Goal: Navigation & Orientation: Find specific page/section

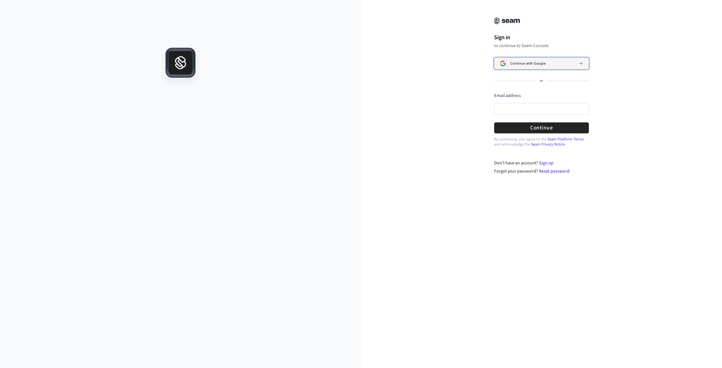
click at [520, 61] on span "Continue with Google" at bounding box center [528, 63] width 35 height 5
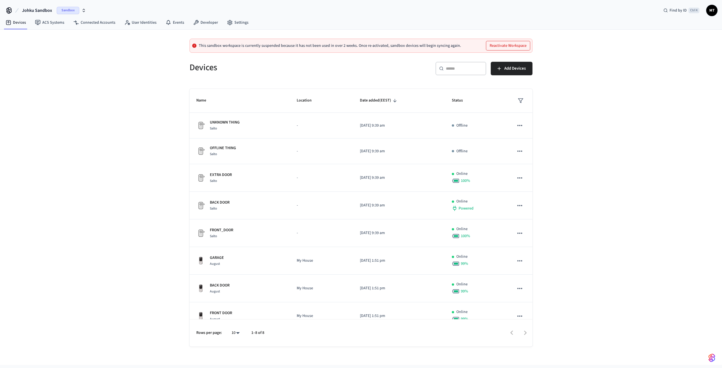
click at [68, 8] on span "Sandbox" at bounding box center [68, 10] width 23 height 7
click at [43, 35] on div "JOHKU Production" at bounding box center [45, 36] width 77 height 7
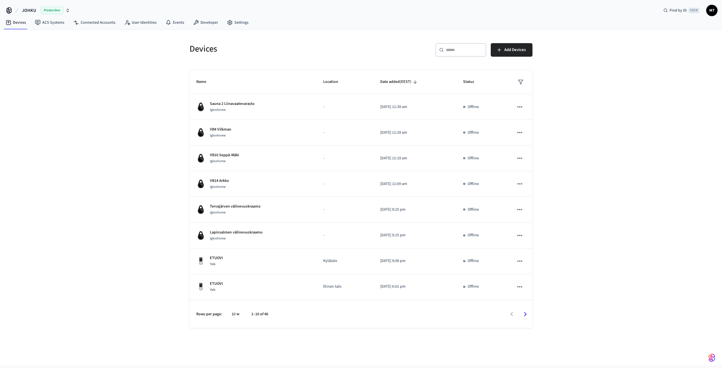
click at [238, 316] on body "JOHKU Production Find by ID Ctrl K MT Devices ACS Systems Connected Accounts Us…" at bounding box center [361, 182] width 722 height 365
click at [232, 349] on li "All" at bounding box center [233, 351] width 15 height 15
type input "**"
click at [52, 25] on link "ACS Systems" at bounding box center [49, 22] width 38 height 10
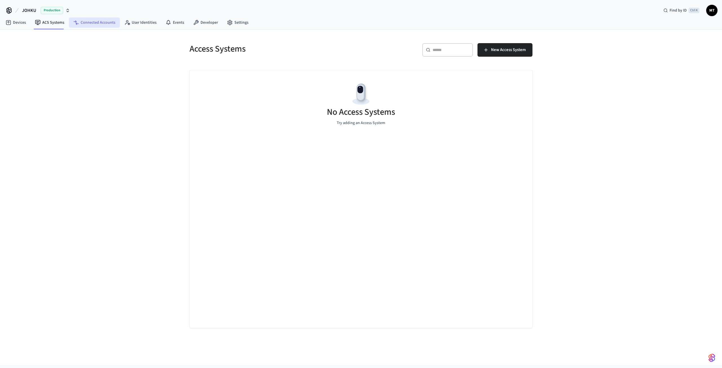
click at [91, 27] on link "Connected Accounts" at bounding box center [94, 22] width 51 height 10
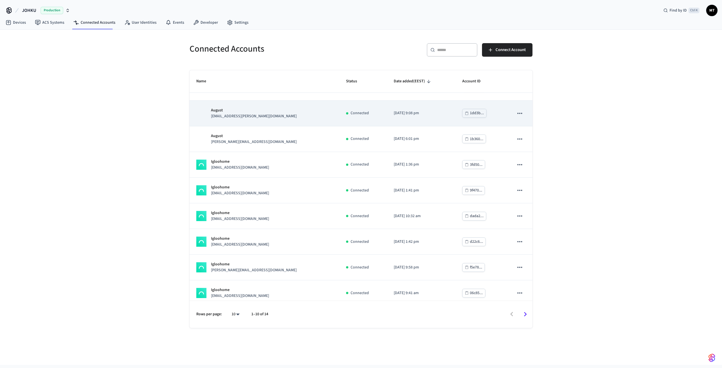
scroll to position [49, 0]
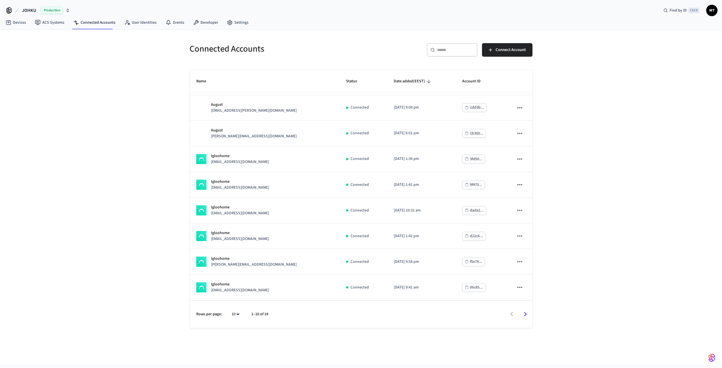
click at [237, 316] on body "JOHKU Production Find by ID Ctrl K MT Devices ACS Systems Connected Accounts Us…" at bounding box center [361, 182] width 722 height 365
click at [234, 352] on li "All" at bounding box center [233, 351] width 15 height 15
type input "**"
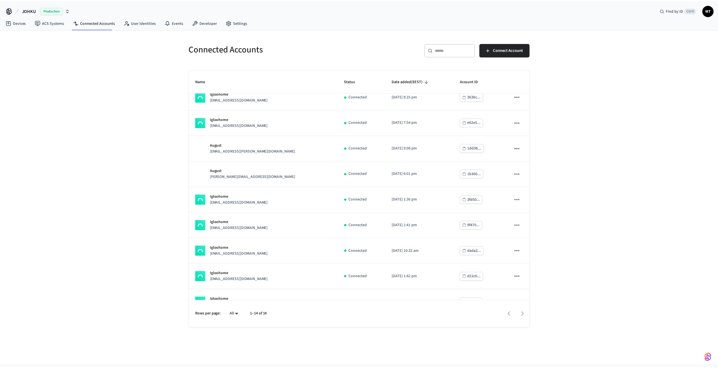
scroll to position [0, 0]
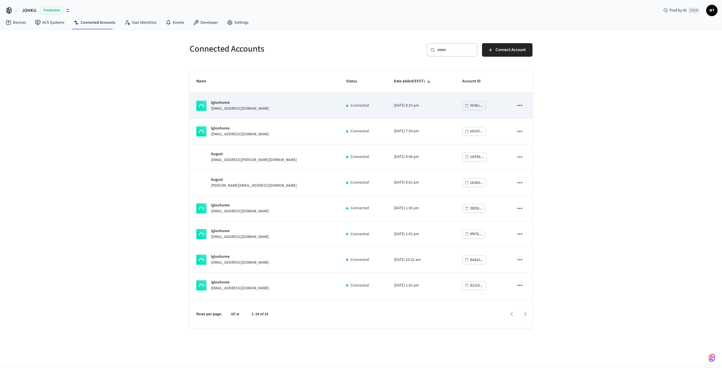
click at [262, 108] on div "Igloohome [EMAIL_ADDRESS][DOMAIN_NAME]" at bounding box center [264, 106] width 136 height 12
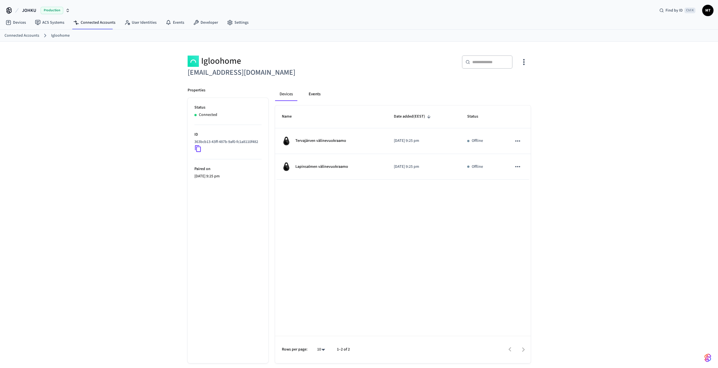
click at [317, 92] on button "Events" at bounding box center [314, 94] width 21 height 14
click at [289, 95] on button "Devices" at bounding box center [286, 94] width 23 height 14
click at [206, 26] on link "Developer" at bounding box center [206, 22] width 34 height 10
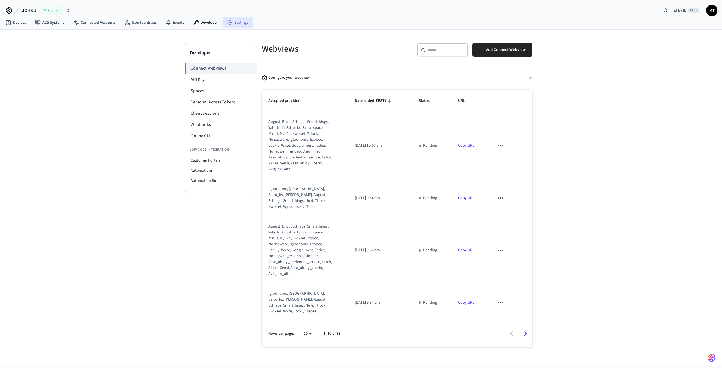
click at [235, 24] on link "Settings" at bounding box center [238, 22] width 30 height 10
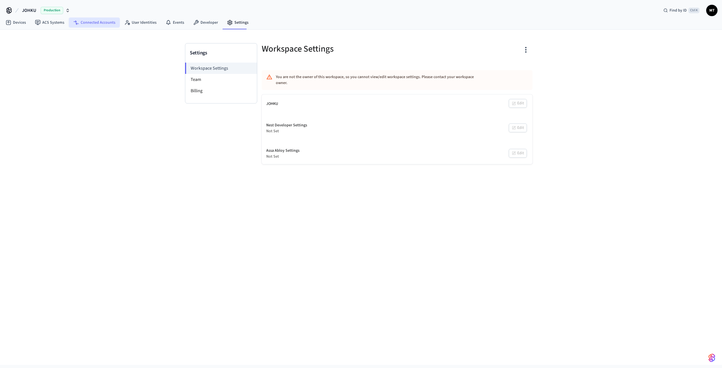
click at [78, 24] on icon at bounding box center [76, 23] width 6 height 6
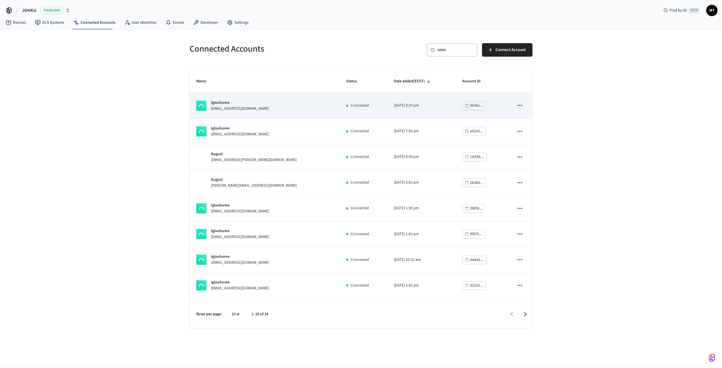
click at [516, 104] on icon "sticky table" at bounding box center [519, 105] width 7 height 7
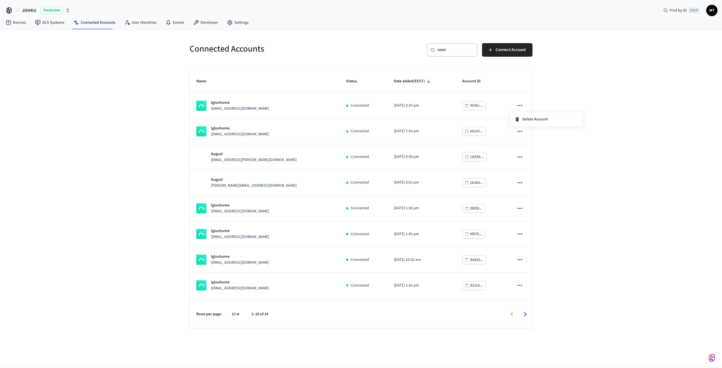
click at [568, 83] on div at bounding box center [361, 184] width 722 height 368
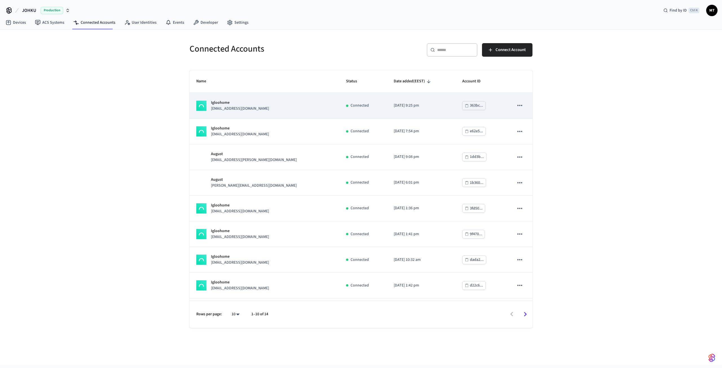
click at [260, 100] on div "Igloohome [EMAIL_ADDRESS][DOMAIN_NAME]" at bounding box center [264, 106] width 136 height 12
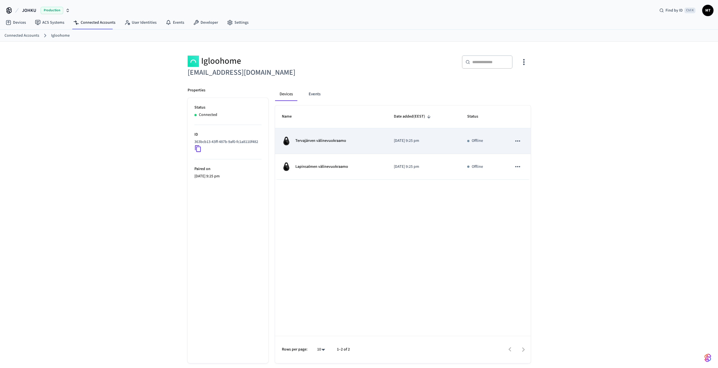
click at [323, 145] on div "Tervajärven välinevuokraamo" at bounding box center [331, 141] width 98 height 9
click at [323, 139] on p "Tervajärven välinevuokraamo" at bounding box center [320, 141] width 51 height 6
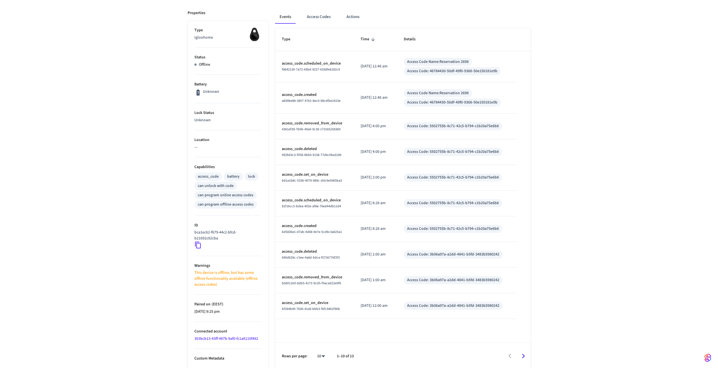
scroll to position [74, 0]
click at [203, 357] on p "Custom Metadata" at bounding box center [227, 357] width 67 height 6
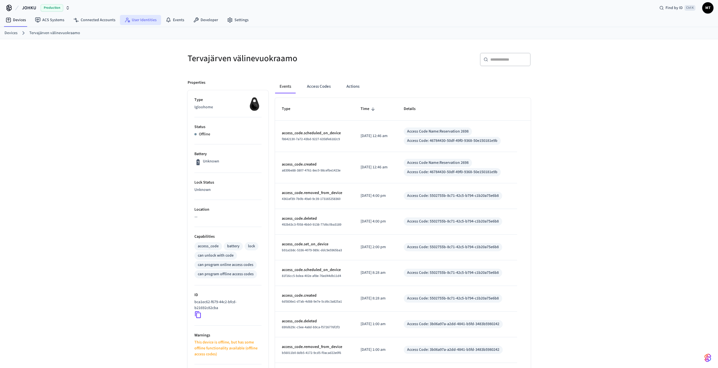
scroll to position [0, 0]
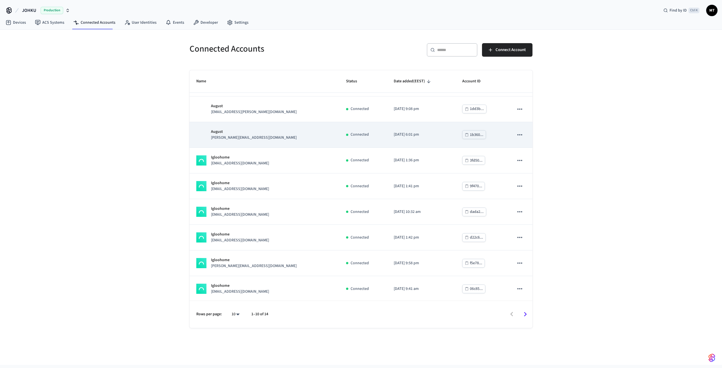
scroll to position [49, 0]
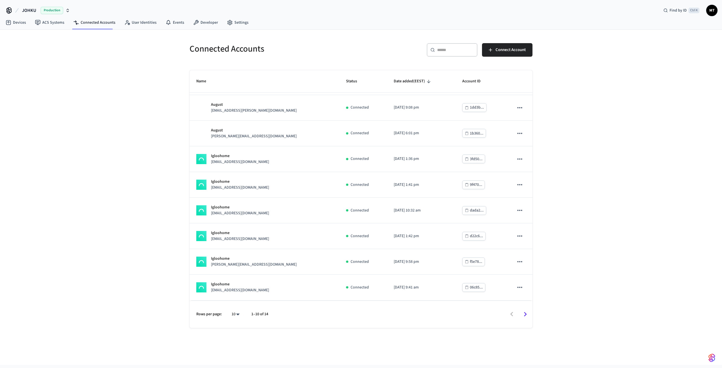
click at [236, 315] on body "JOHKU Production Find by ID Ctrl K MT Devices ACS Systems Connected Accounts Us…" at bounding box center [361, 182] width 722 height 365
click at [236, 349] on li "All" at bounding box center [233, 351] width 15 height 15
type input "**"
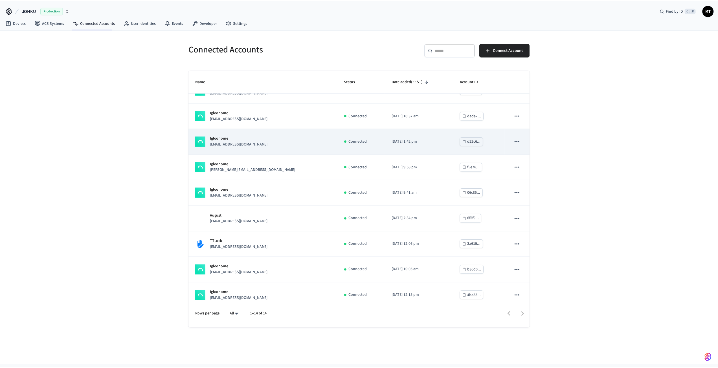
scroll to position [152, 0]
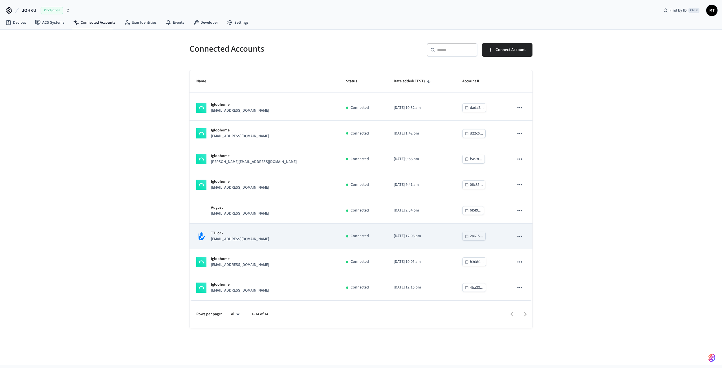
click at [233, 235] on p "TTLock" at bounding box center [240, 234] width 58 height 6
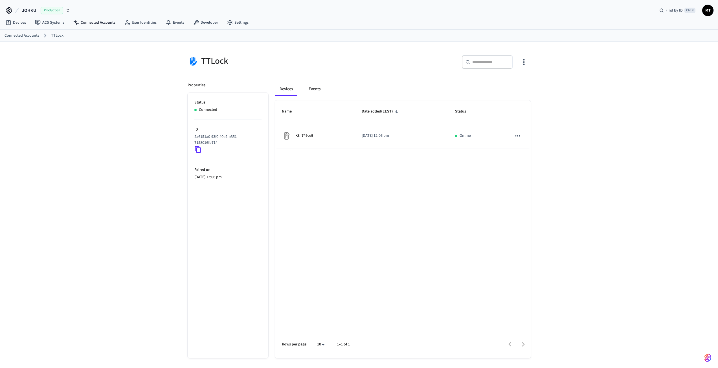
click at [310, 89] on button "Events" at bounding box center [314, 89] width 21 height 14
click at [286, 90] on button "Devices" at bounding box center [286, 89] width 23 height 14
click at [144, 27] on link "User Identities" at bounding box center [140, 22] width 41 height 10
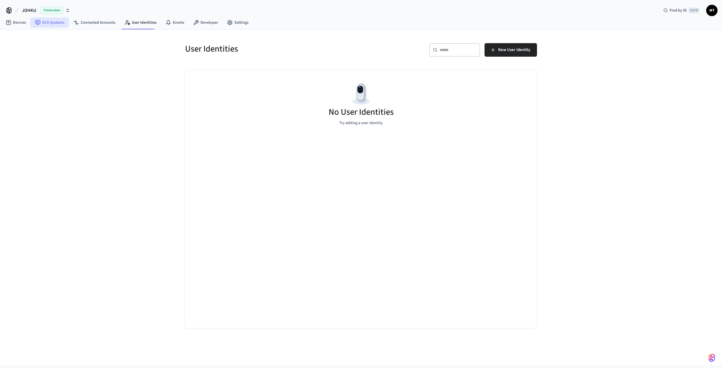
click at [49, 27] on link "ACS Systems" at bounding box center [49, 22] width 38 height 10
click at [9, 31] on div "Access Systems ​ ​ New Access System No Access Systems Try adding an Access Sys…" at bounding box center [361, 198] width 722 height 336
click at [12, 26] on link "Devices" at bounding box center [15, 22] width 29 height 10
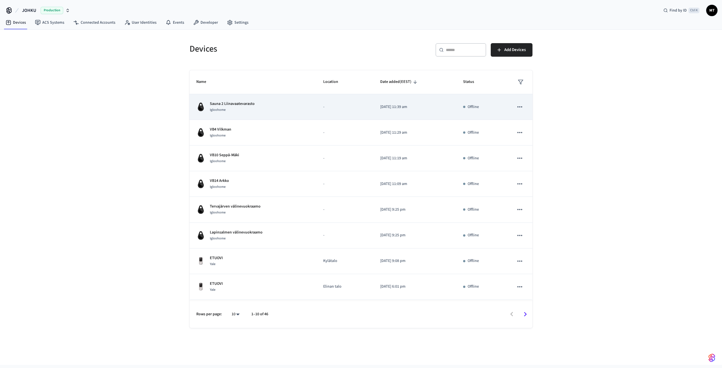
click at [287, 104] on div "Sauna 2 Liinavaatevarasto Igloohome" at bounding box center [252, 107] width 113 height 12
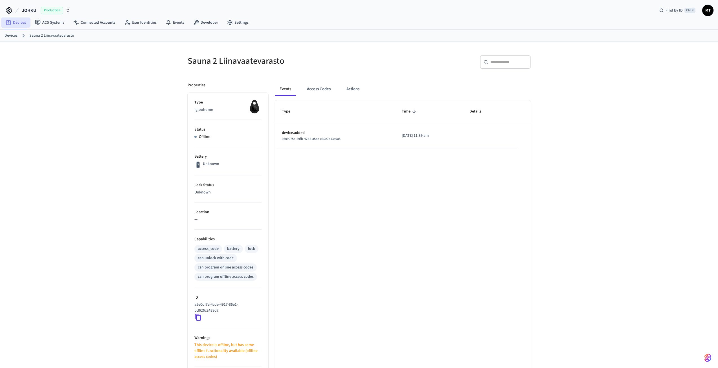
click at [22, 26] on link "Devices" at bounding box center [15, 22] width 29 height 10
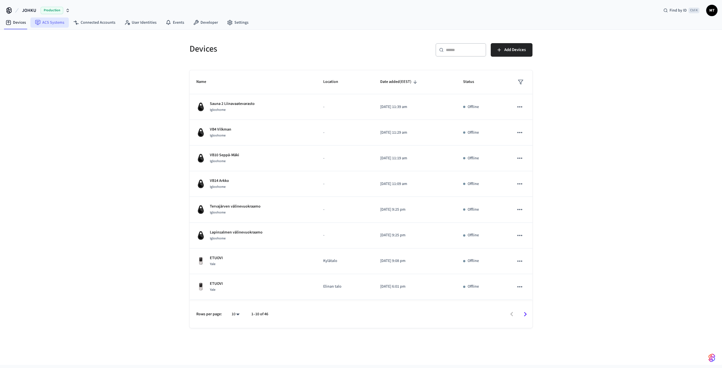
click at [51, 21] on link "ACS Systems" at bounding box center [49, 22] width 38 height 10
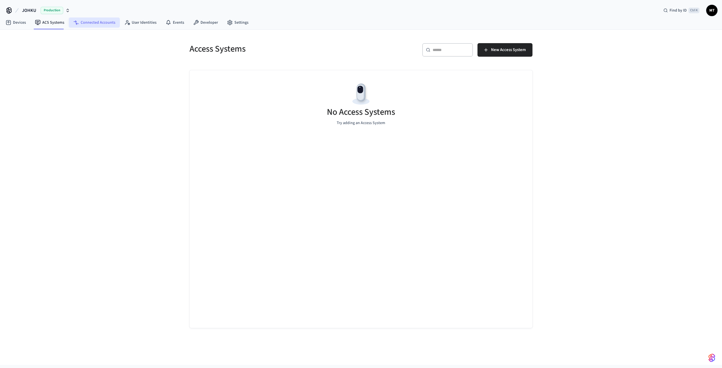
click at [94, 25] on link "Connected Accounts" at bounding box center [94, 22] width 51 height 10
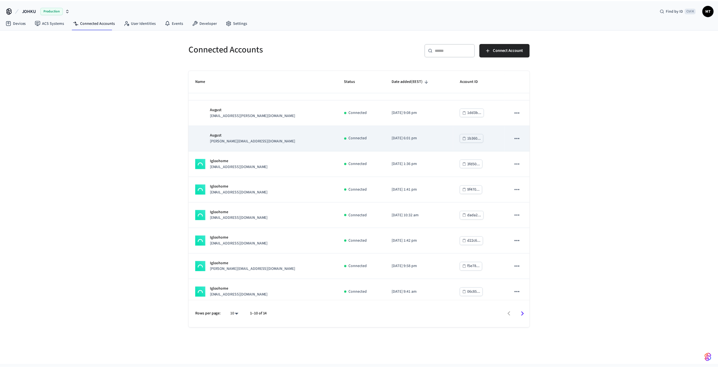
scroll to position [49, 0]
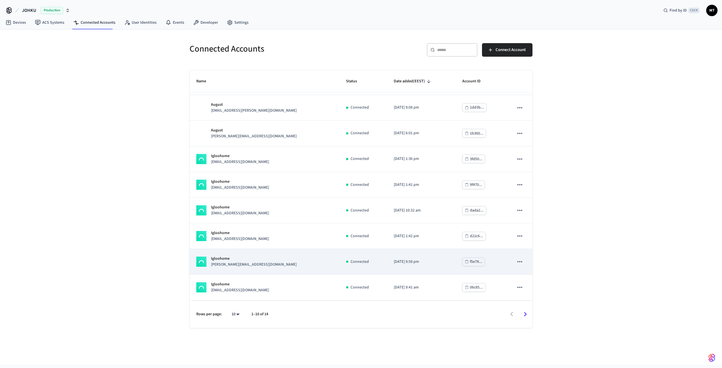
click at [257, 265] on div "Igloohome sami@johku.com" at bounding box center [264, 262] width 136 height 12
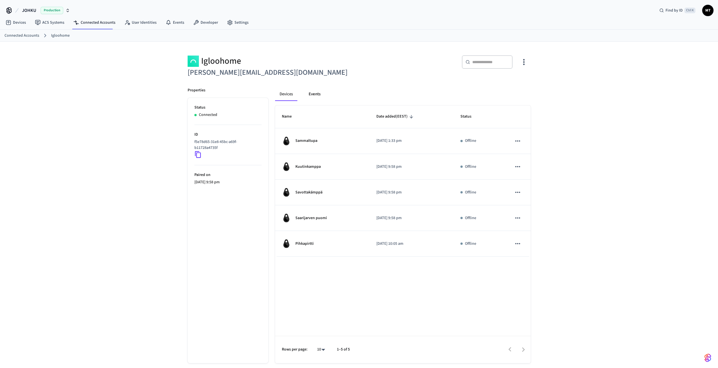
click at [309, 95] on button "Events" at bounding box center [314, 94] width 21 height 14
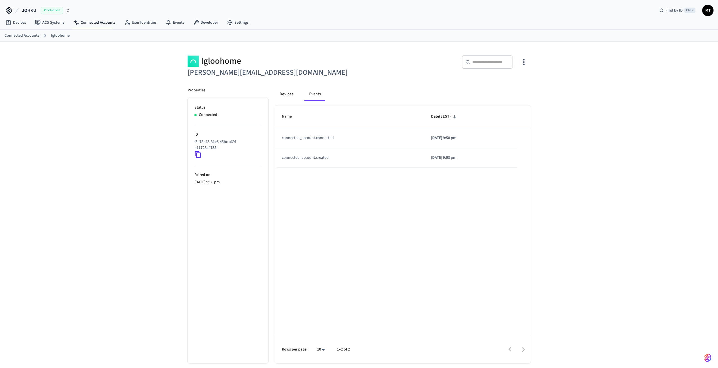
click at [291, 95] on button "Devices" at bounding box center [286, 94] width 23 height 14
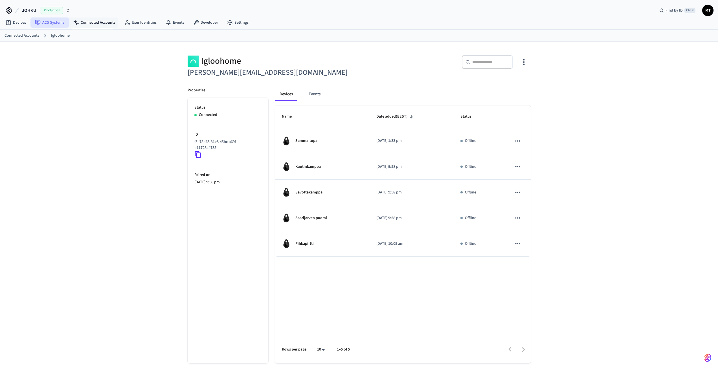
click at [61, 24] on link "ACS Systems" at bounding box center [49, 22] width 38 height 10
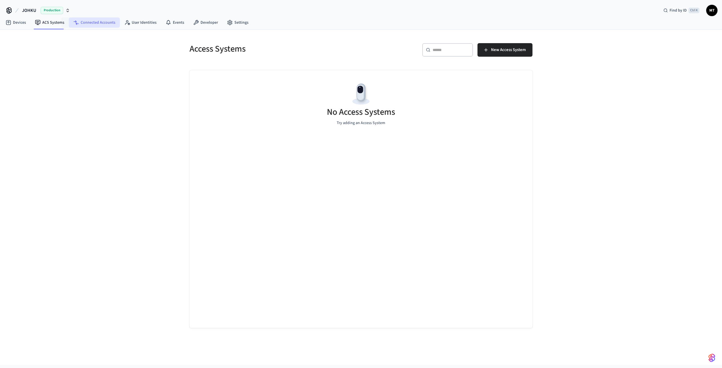
click at [80, 22] on link "Connected Accounts" at bounding box center [94, 22] width 51 height 10
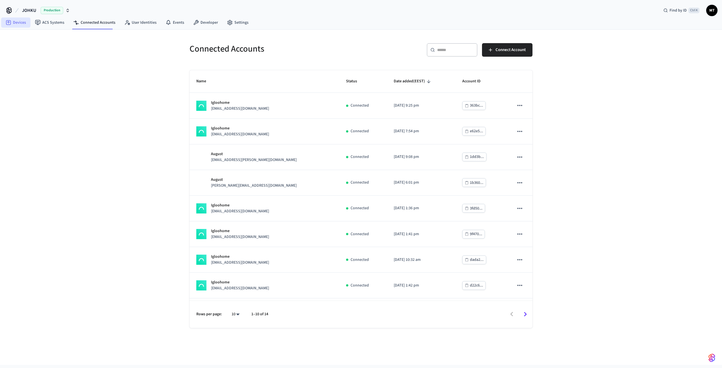
click at [8, 27] on link "Devices" at bounding box center [15, 22] width 29 height 10
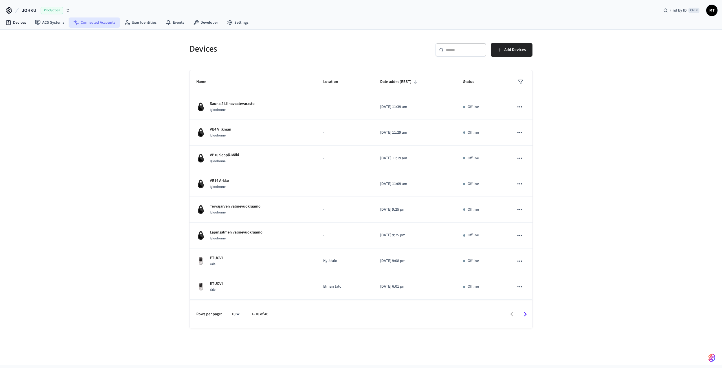
click at [102, 24] on link "Connected Accounts" at bounding box center [94, 22] width 51 height 10
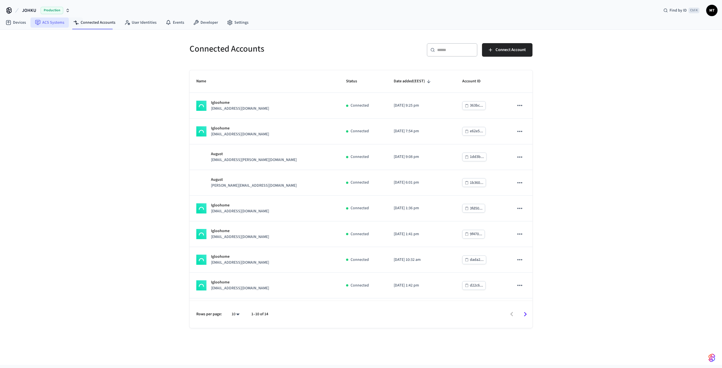
click at [37, 23] on icon at bounding box center [37, 22] width 3 height 2
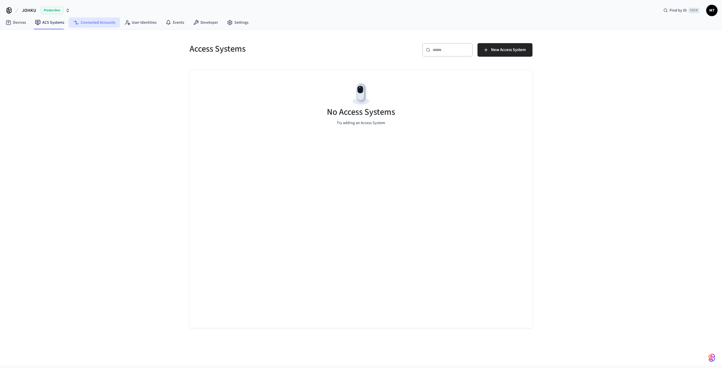
click at [104, 21] on link "Connected Accounts" at bounding box center [94, 22] width 51 height 10
